Goal: Transaction & Acquisition: Purchase product/service

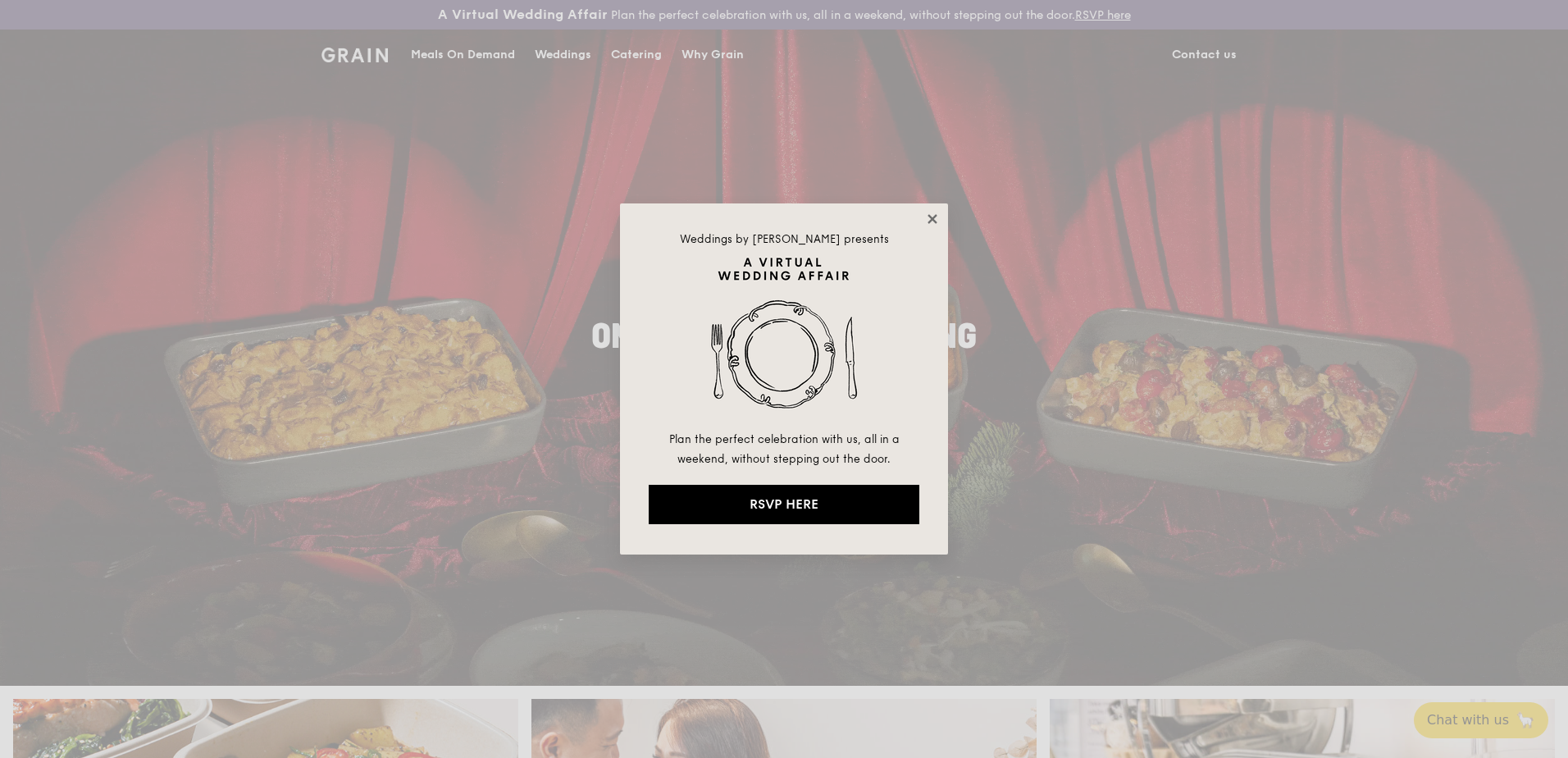
click at [934, 221] on icon at bounding box center [932, 219] width 9 height 9
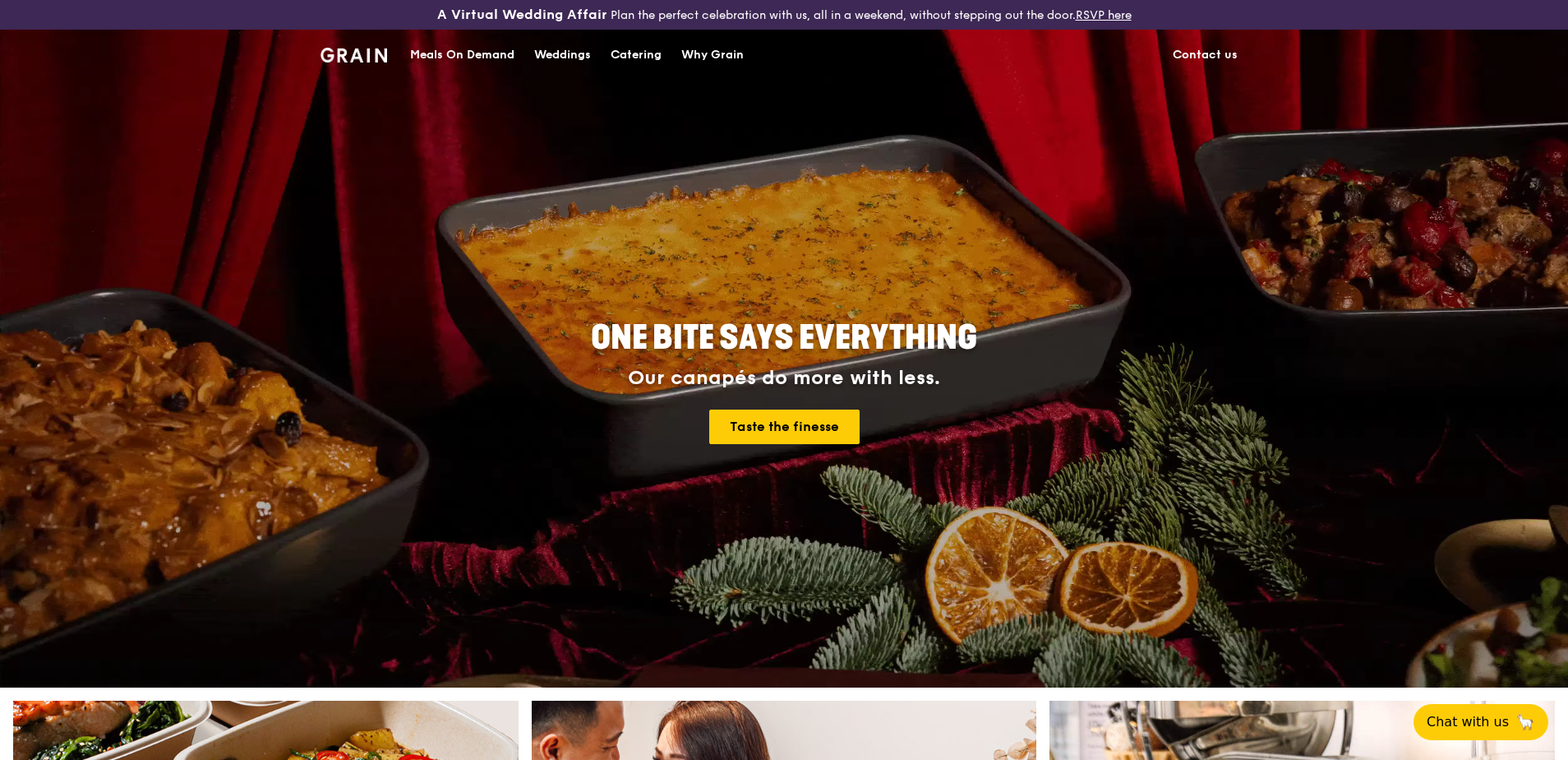
click at [460, 46] on div "Meals On Demand" at bounding box center [463, 55] width 104 height 49
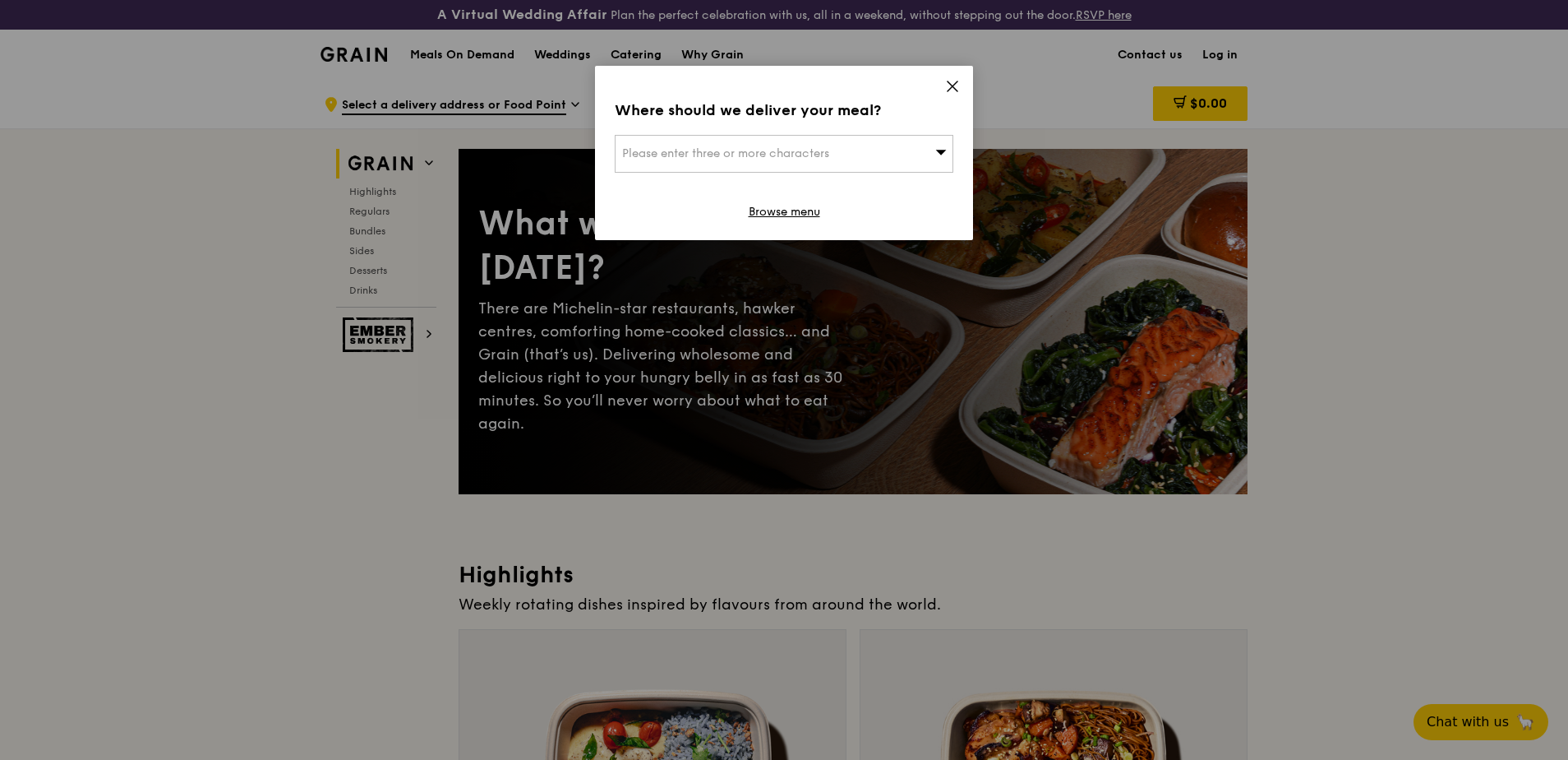
click at [946, 82] on icon at bounding box center [953, 86] width 15 height 15
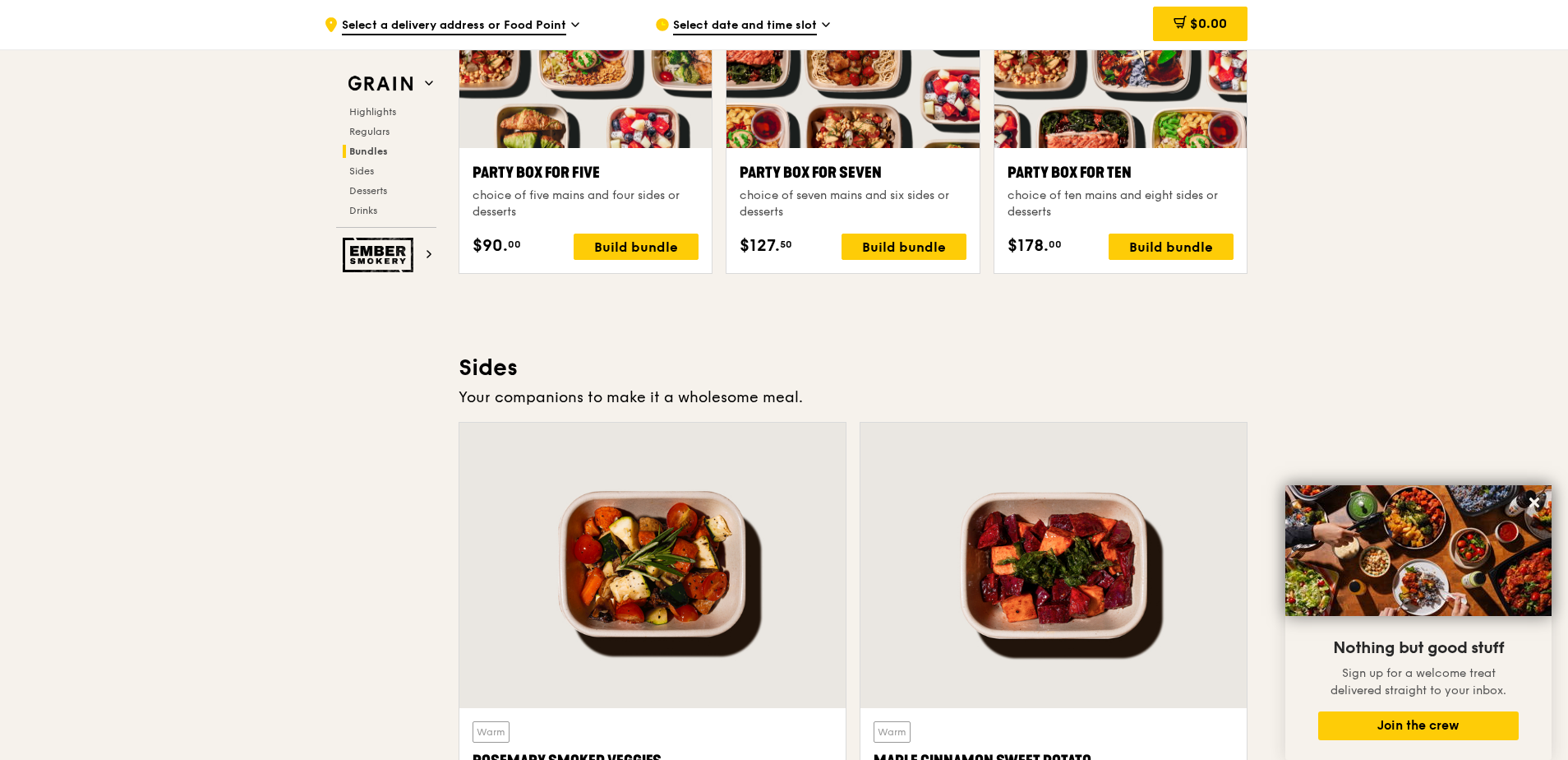
scroll to position [3372, 0]
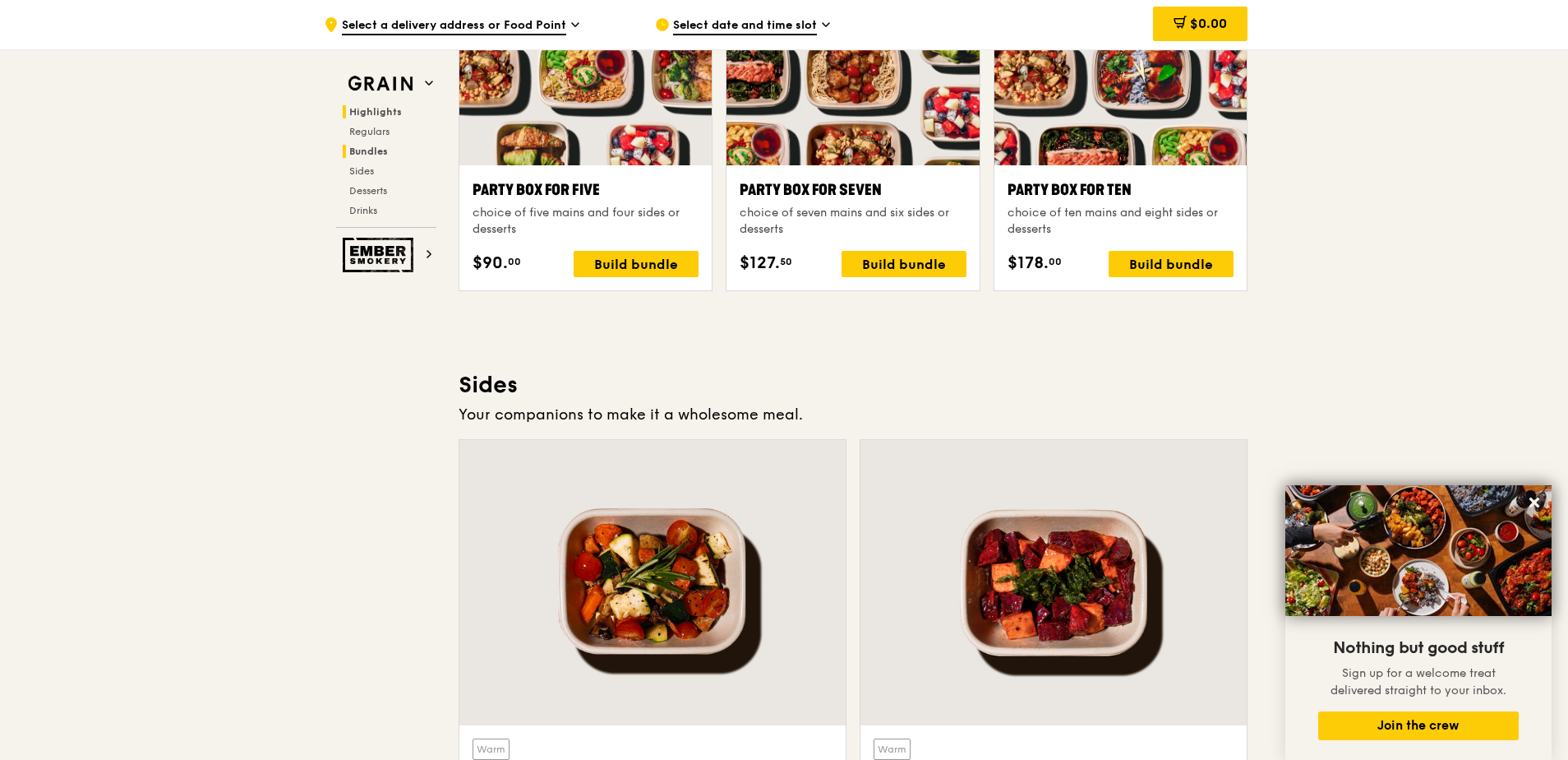
click at [381, 114] on span "Highlights" at bounding box center [376, 112] width 53 height 12
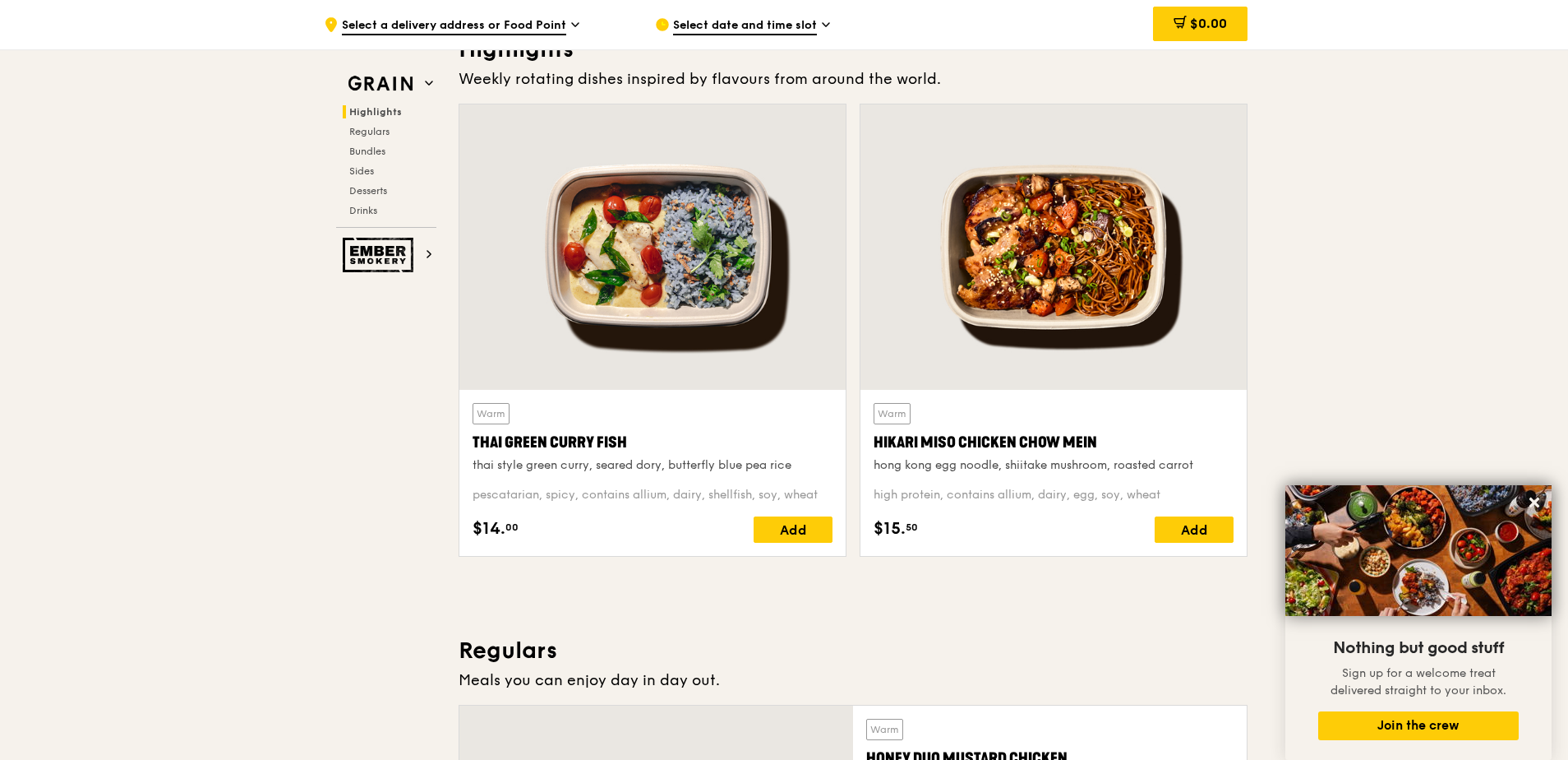
scroll to position [493, 0]
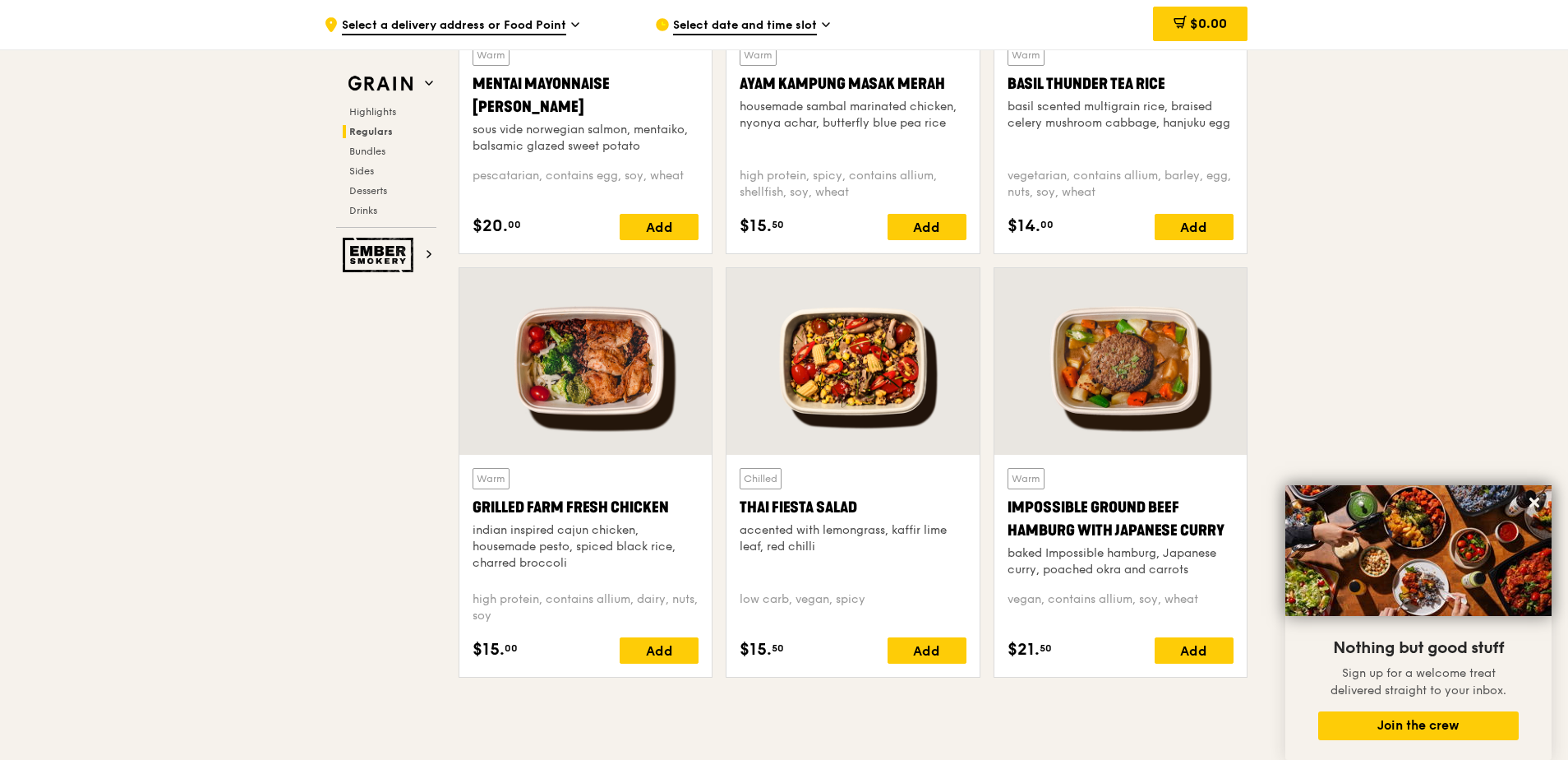
scroll to position [1697, 0]
